Goal: Task Accomplishment & Management: Use online tool/utility

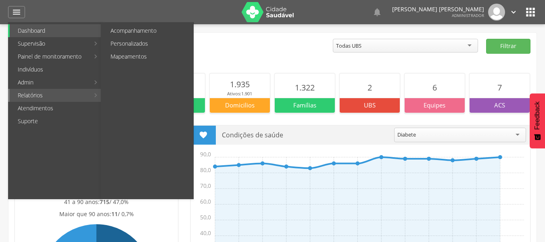
click at [44, 96] on link "Relatórios" at bounding box center [50, 95] width 80 height 13
click at [138, 38] on link "Personalizados" at bounding box center [148, 43] width 91 height 13
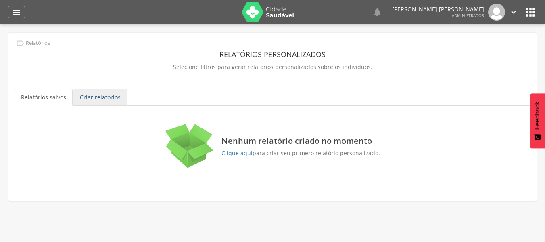
click at [86, 97] on link "Criar relatórios" at bounding box center [100, 97] width 54 height 17
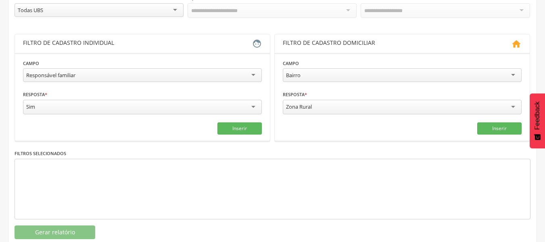
scroll to position [121, 0]
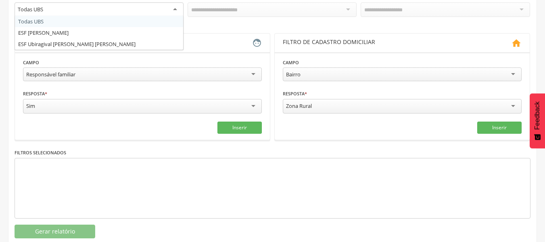
click at [138, 8] on div "Todas UBS" at bounding box center [99, 9] width 169 height 15
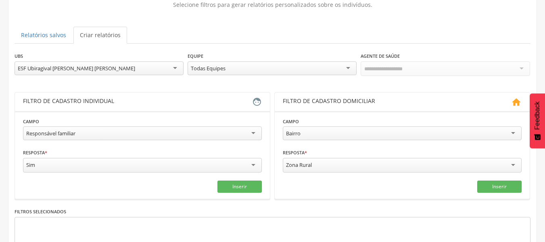
scroll to position [40, 0]
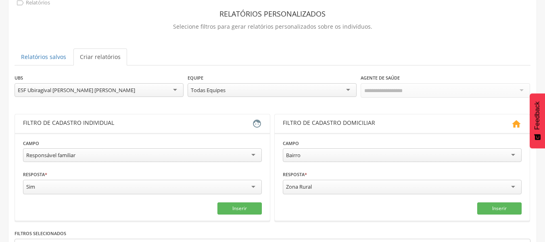
click at [297, 89] on div "Todas Equipes" at bounding box center [272, 90] width 169 height 14
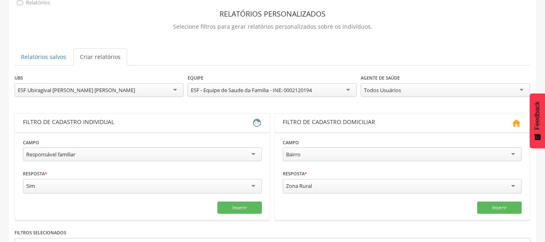
click at [405, 91] on div "Todos Usuários" at bounding box center [445, 90] width 169 height 14
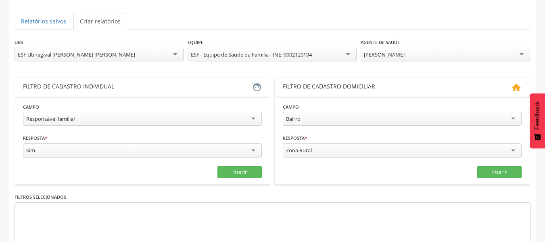
scroll to position [121, 0]
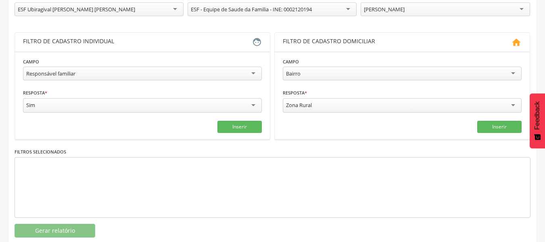
click at [80, 74] on div "Responsável familiar" at bounding box center [142, 74] width 239 height 14
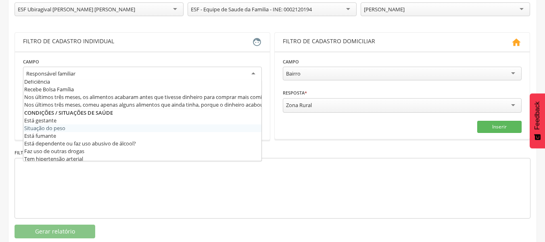
scroll to position [242, 0]
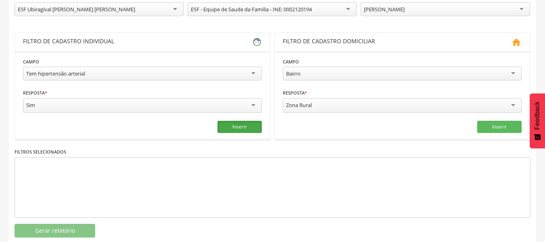
click at [232, 124] on button "Inserir" at bounding box center [240, 127] width 44 height 12
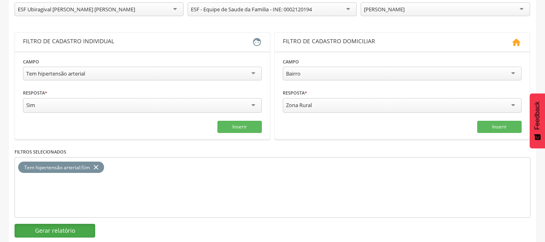
click at [61, 230] on button "Gerar relatório" at bounding box center [55, 231] width 81 height 14
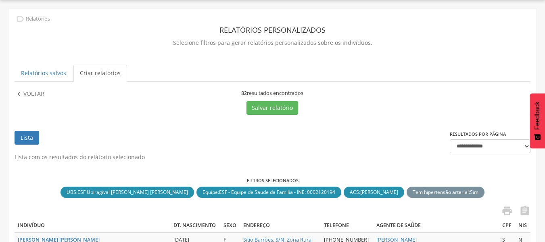
scroll to position [121, 0]
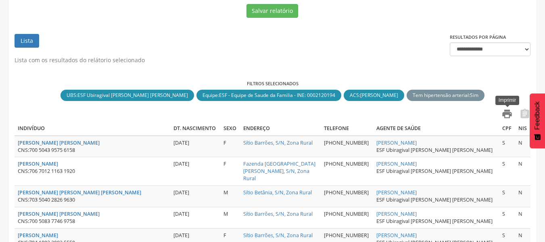
click at [505, 113] on icon "" at bounding box center [507, 113] width 11 height 11
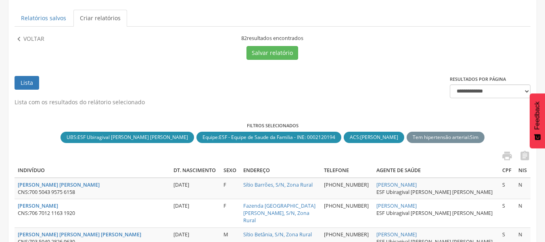
scroll to position [0, 0]
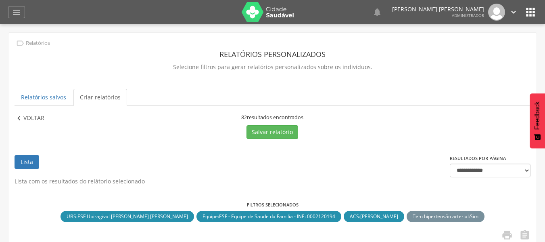
click at [35, 117] on p "Voltar" at bounding box center [33, 118] width 21 height 9
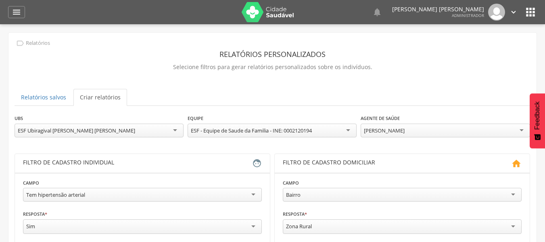
click at [424, 135] on div "[PERSON_NAME]" at bounding box center [445, 131] width 169 height 14
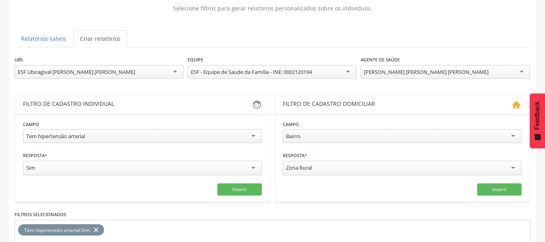
scroll to position [138, 0]
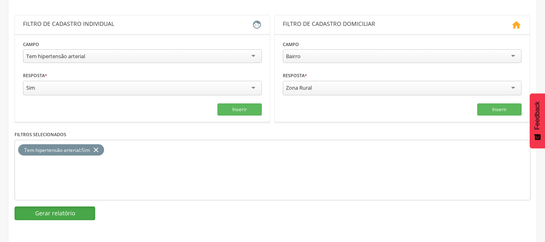
click at [52, 208] on button "Gerar relatório" at bounding box center [55, 213] width 81 height 14
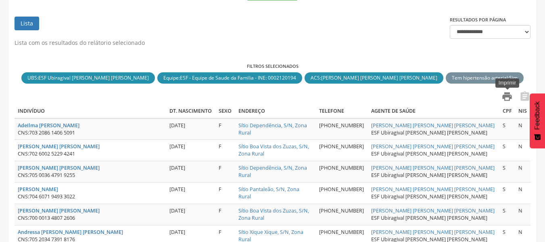
click at [505, 94] on icon "" at bounding box center [507, 96] width 11 height 11
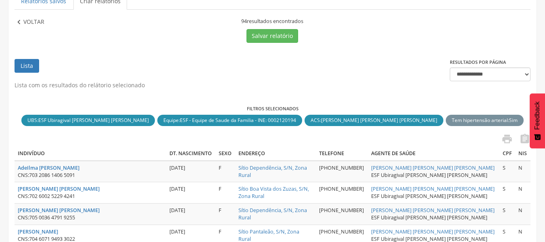
scroll to position [58, 0]
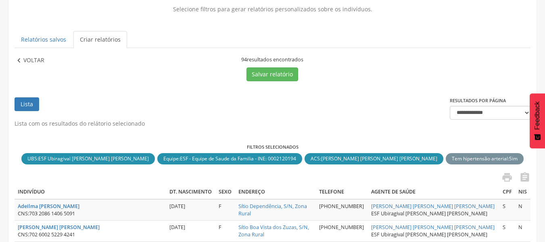
click at [37, 59] on p "Voltar" at bounding box center [33, 60] width 21 height 9
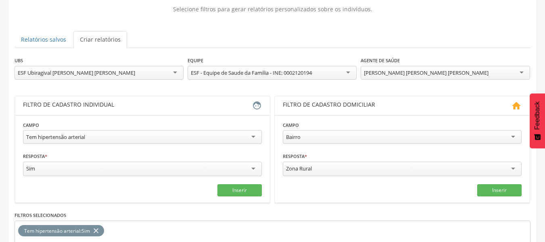
click at [409, 71] on div "[PERSON_NAME] [PERSON_NAME] [PERSON_NAME]" at bounding box center [426, 72] width 125 height 7
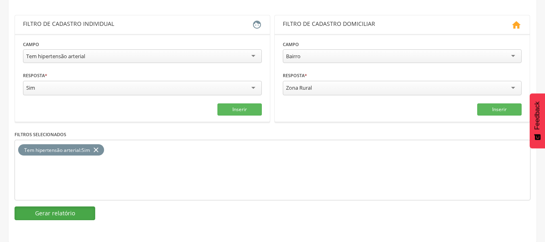
click at [80, 215] on button "Gerar relatório" at bounding box center [55, 213] width 81 height 14
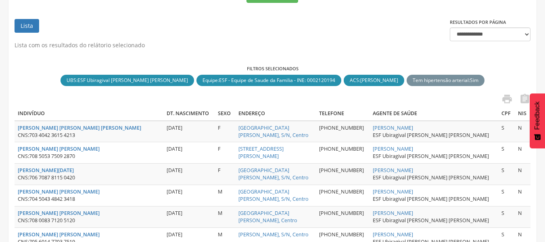
scroll to position [98, 0]
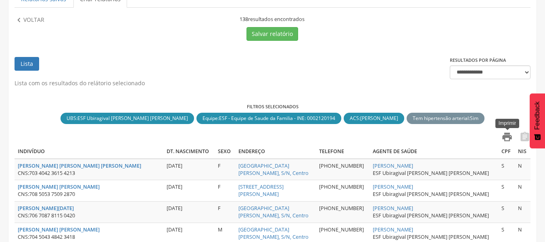
click at [509, 137] on icon "" at bounding box center [507, 136] width 11 height 11
